Goal: Check status: Check status

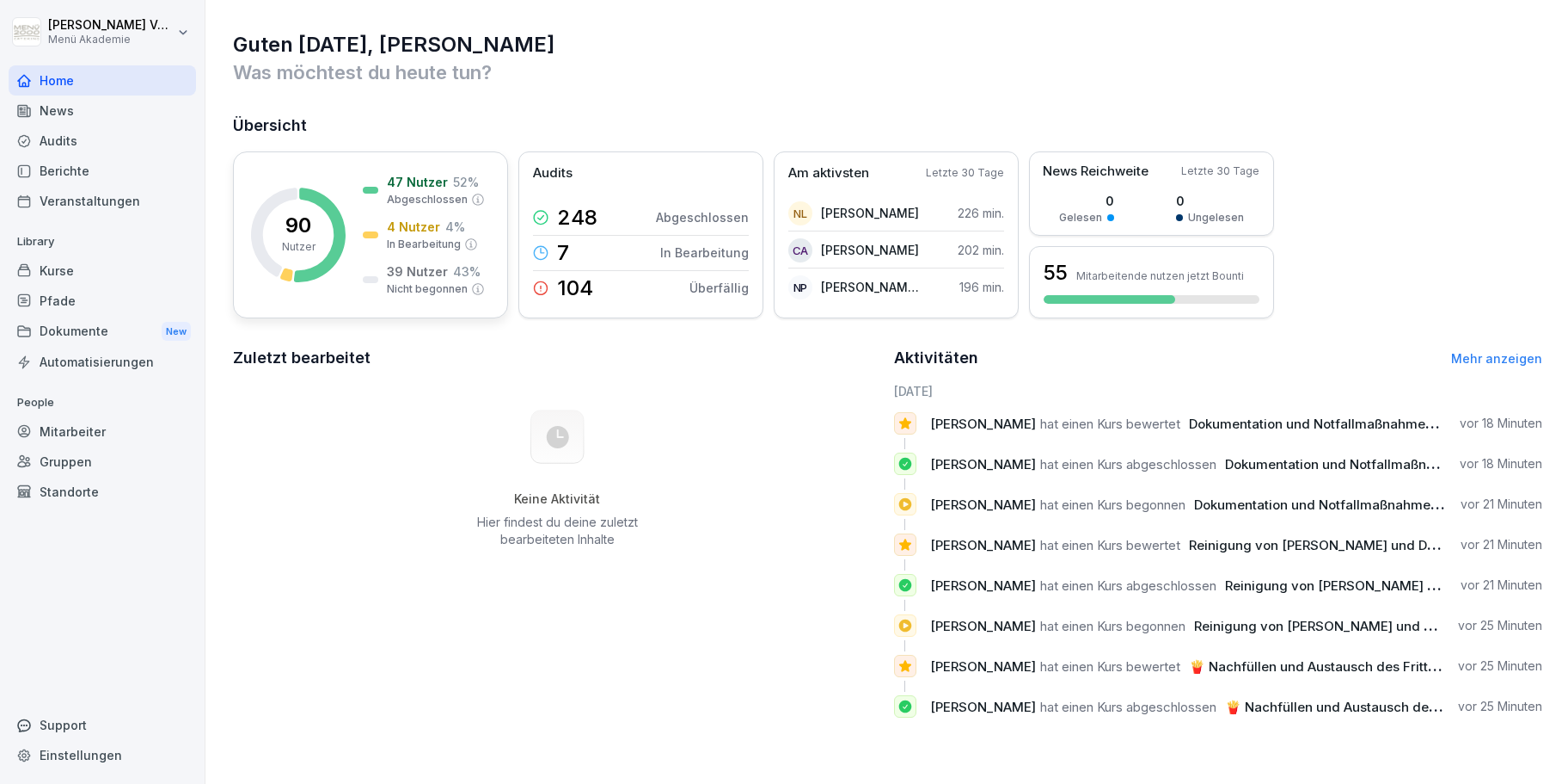
click at [383, 221] on div "4 Nutzer 4 % In Bearbeitung" at bounding box center [421, 235] width 116 height 34
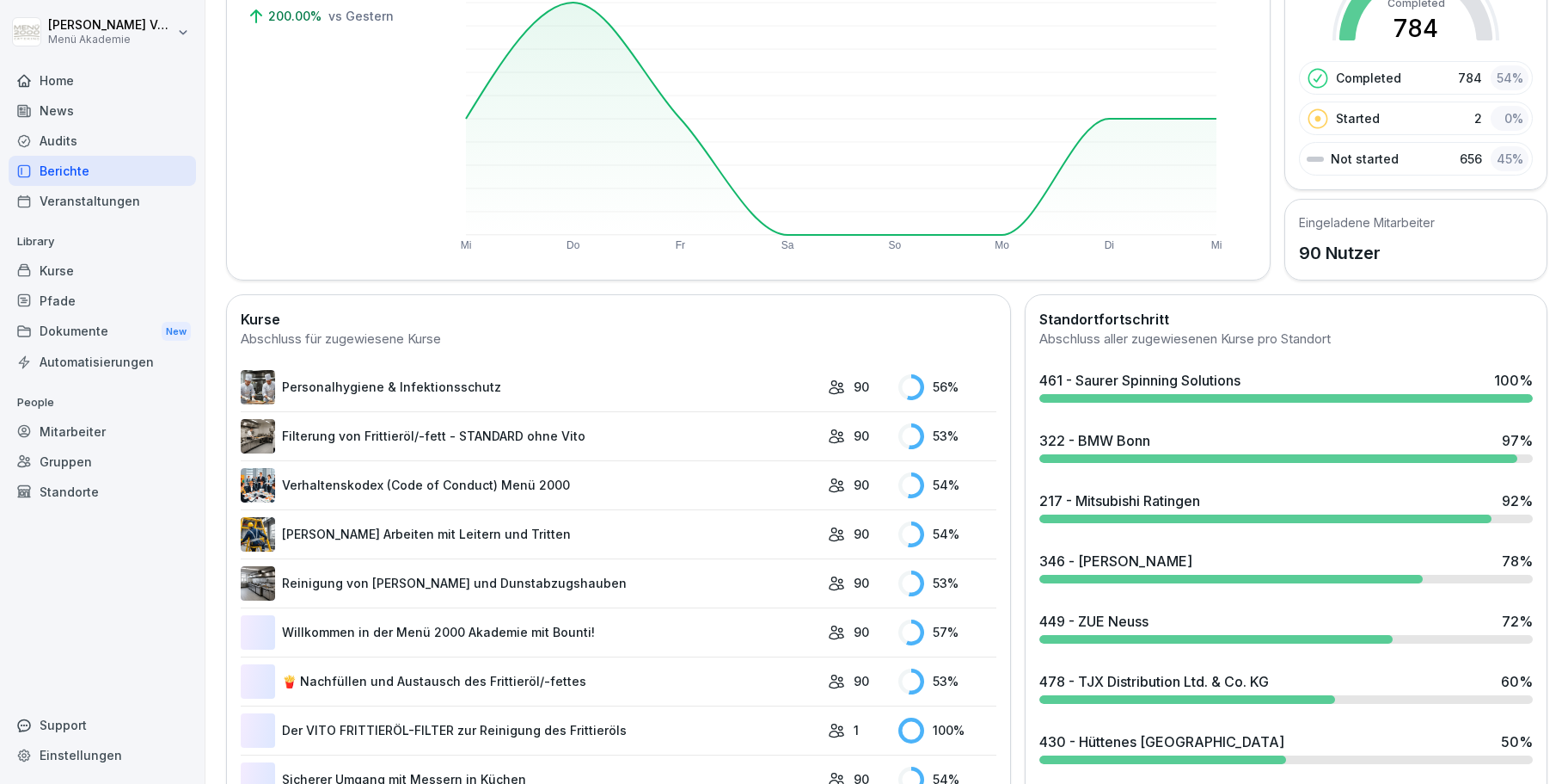
scroll to position [294, 0]
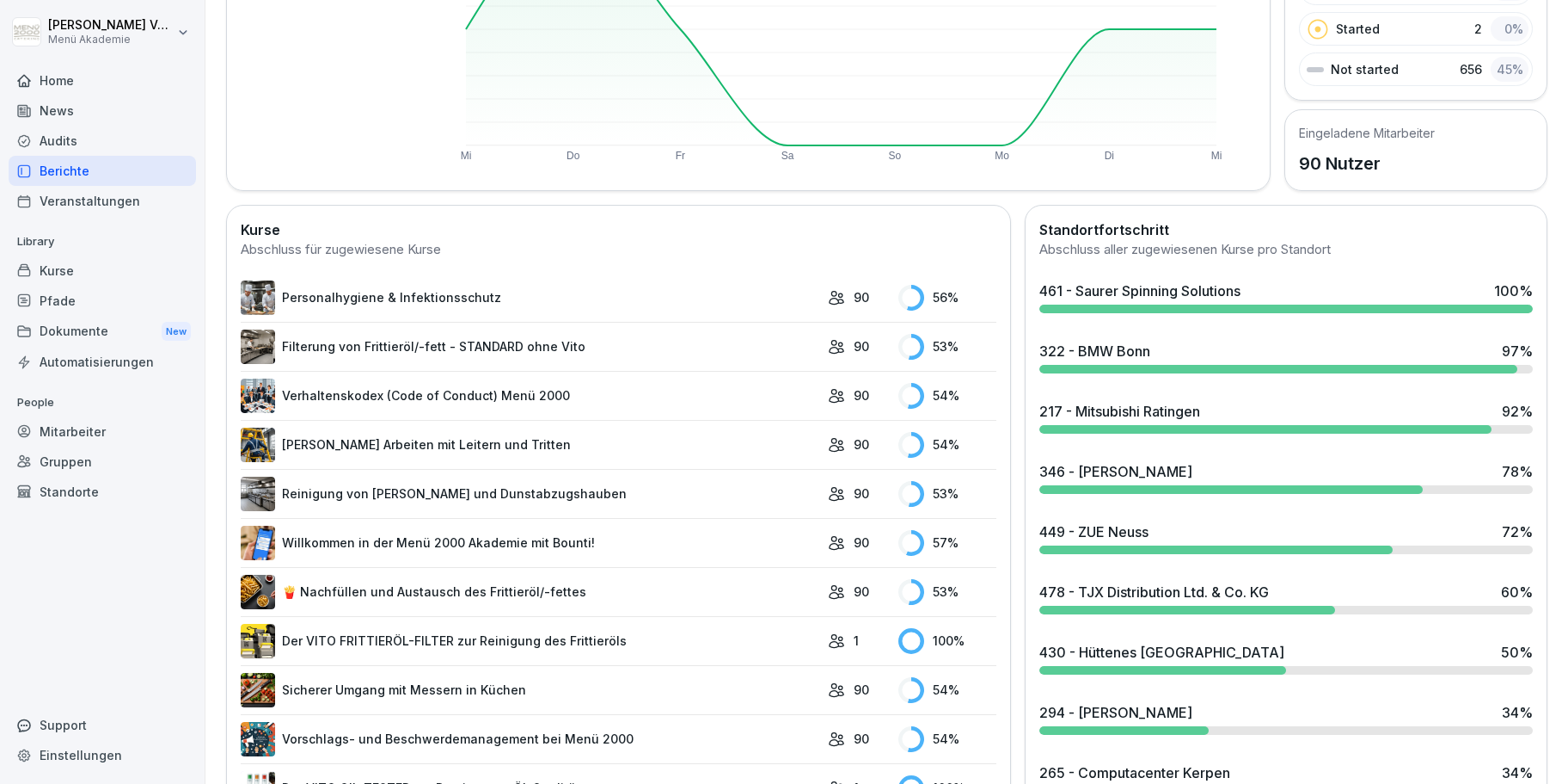
click at [1143, 529] on div "449 - ZUE Neuss" at bounding box center [1093, 532] width 109 height 21
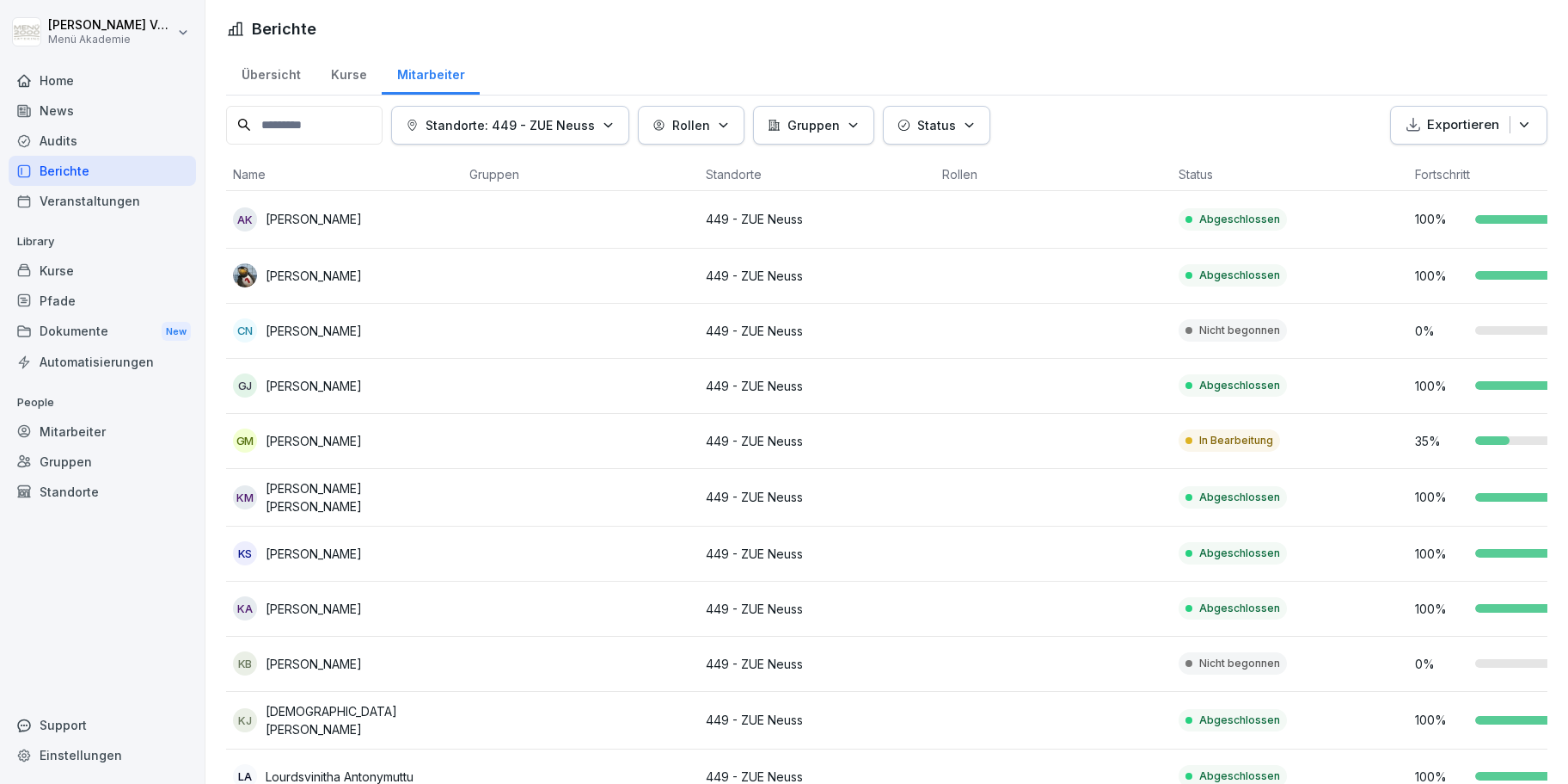
click at [282, 270] on p "[PERSON_NAME]" at bounding box center [314, 275] width 97 height 18
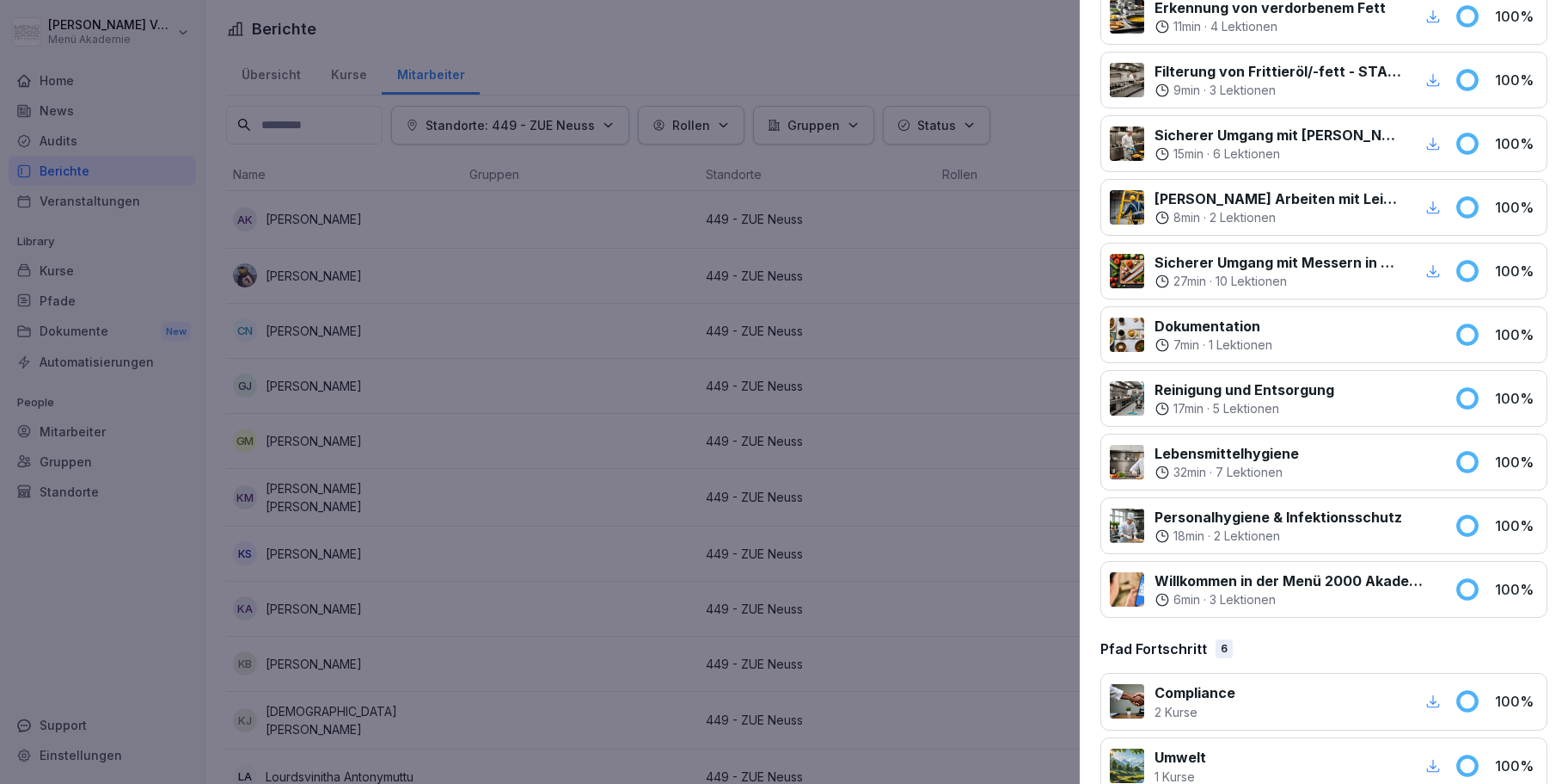
scroll to position [977, 0]
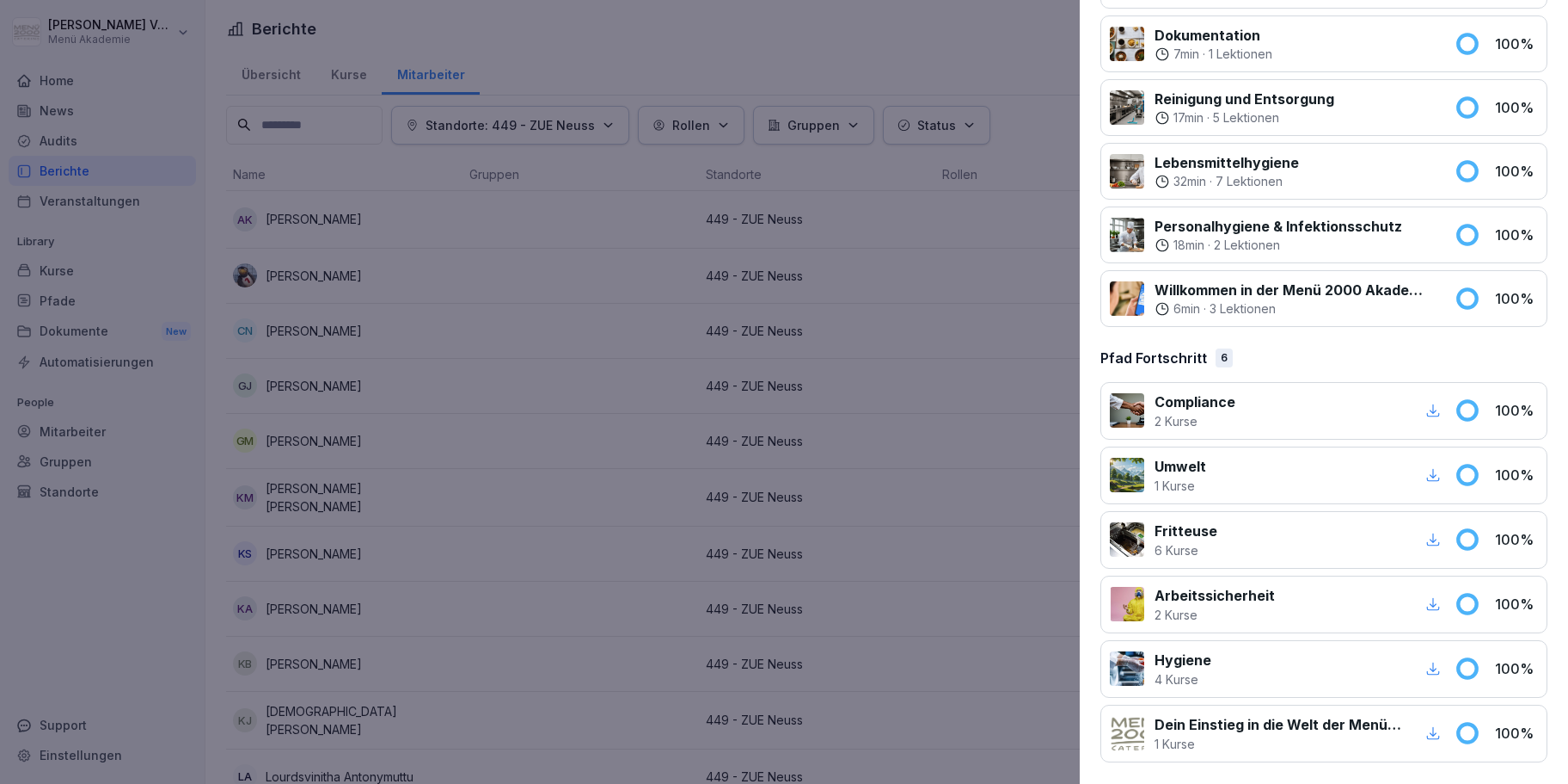
click at [1433, 672] on icon "button" at bounding box center [1433, 669] width 13 height 13
click at [1430, 603] on icon "button" at bounding box center [1433, 604] width 15 height 15
